Goal: Find contact information: Find contact information

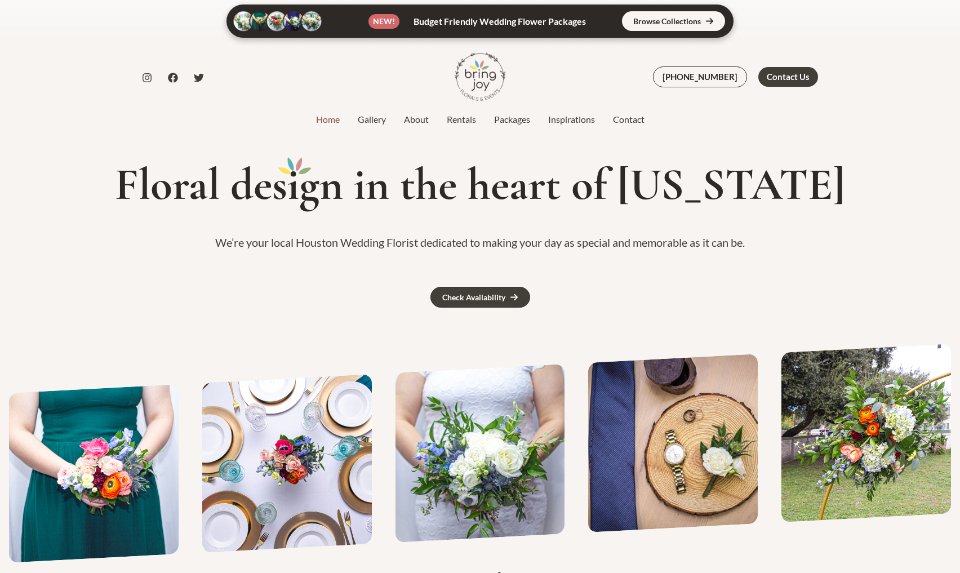
click at [634, 112] on nav "Home Gallery About Rentals Packages Inspirations Contact" at bounding box center [480, 119] width 347 height 17
click at [623, 116] on link "Contact" at bounding box center [629, 120] width 50 height 14
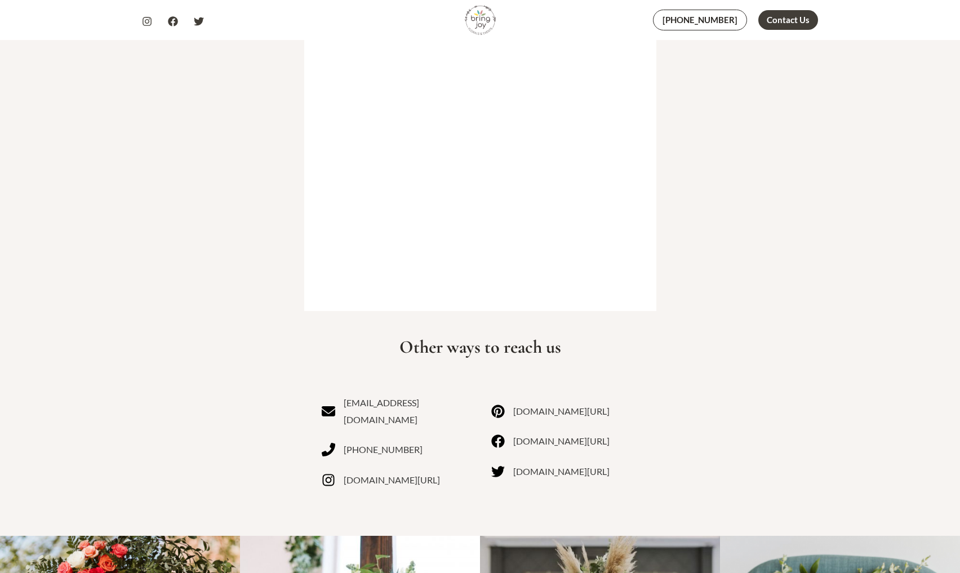
scroll to position [723, 0]
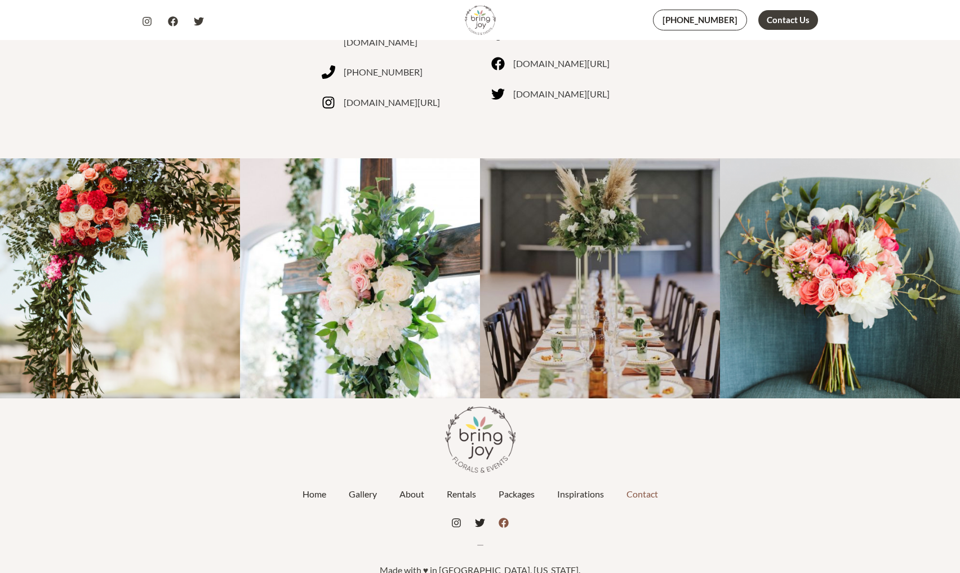
click at [505, 519] on icon "Facebook" at bounding box center [504, 524] width 10 height 10
